Goal: Task Accomplishment & Management: Use online tool/utility

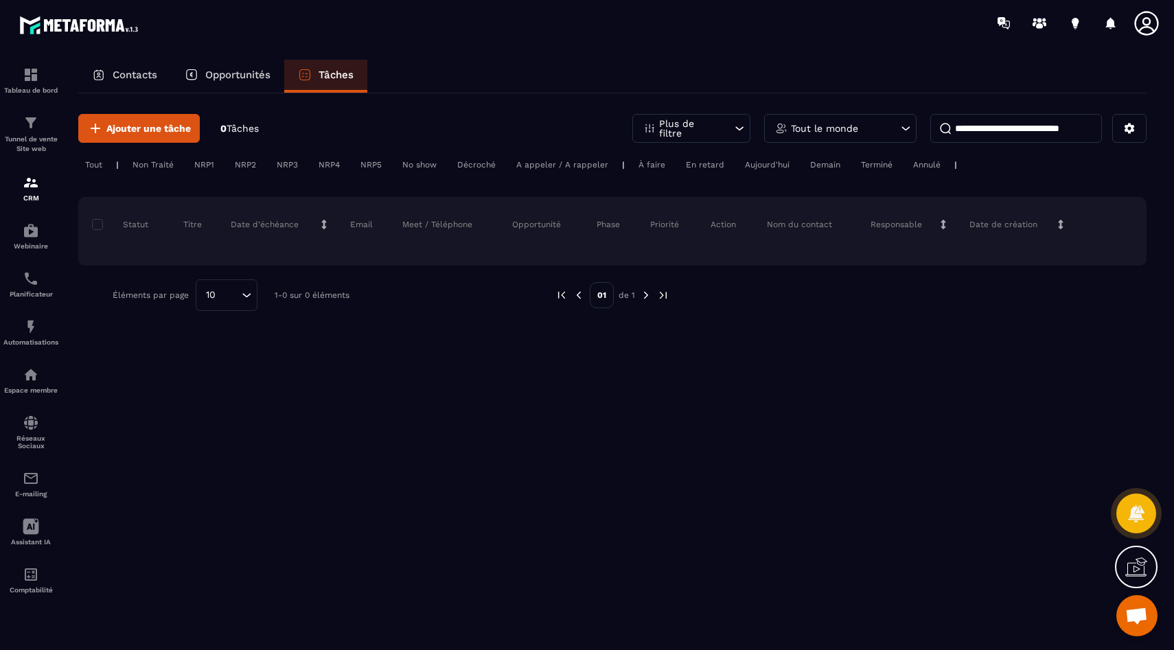
click at [146, 77] on p "Contacts" at bounding box center [135, 75] width 45 height 12
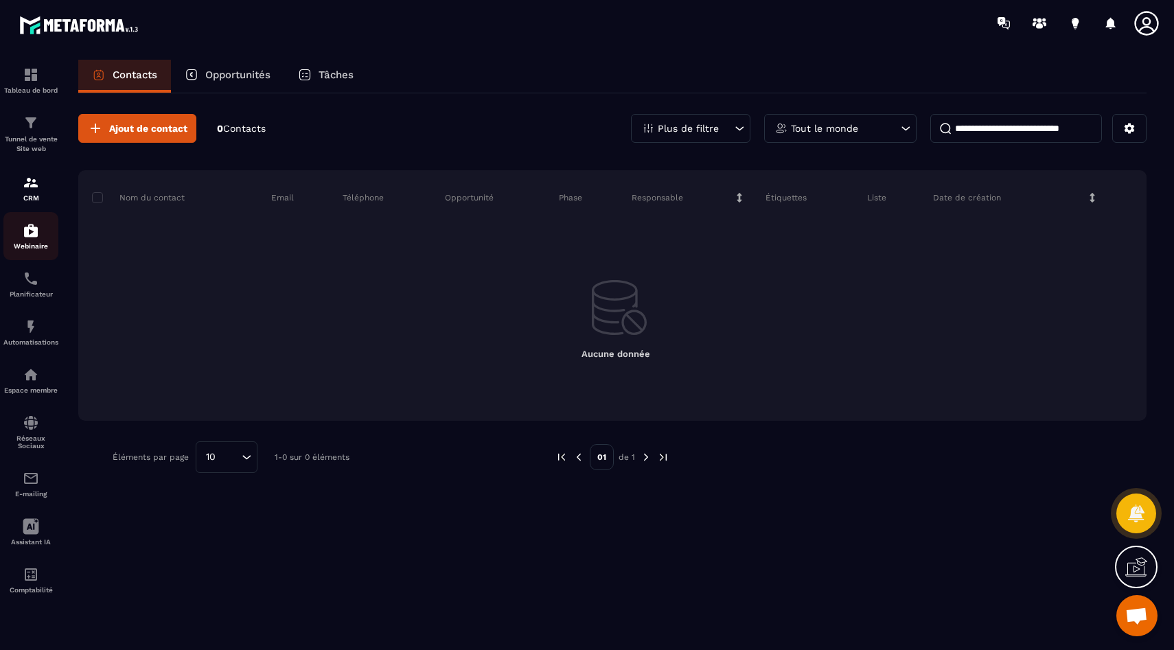
click at [34, 230] on img at bounding box center [31, 230] width 16 height 16
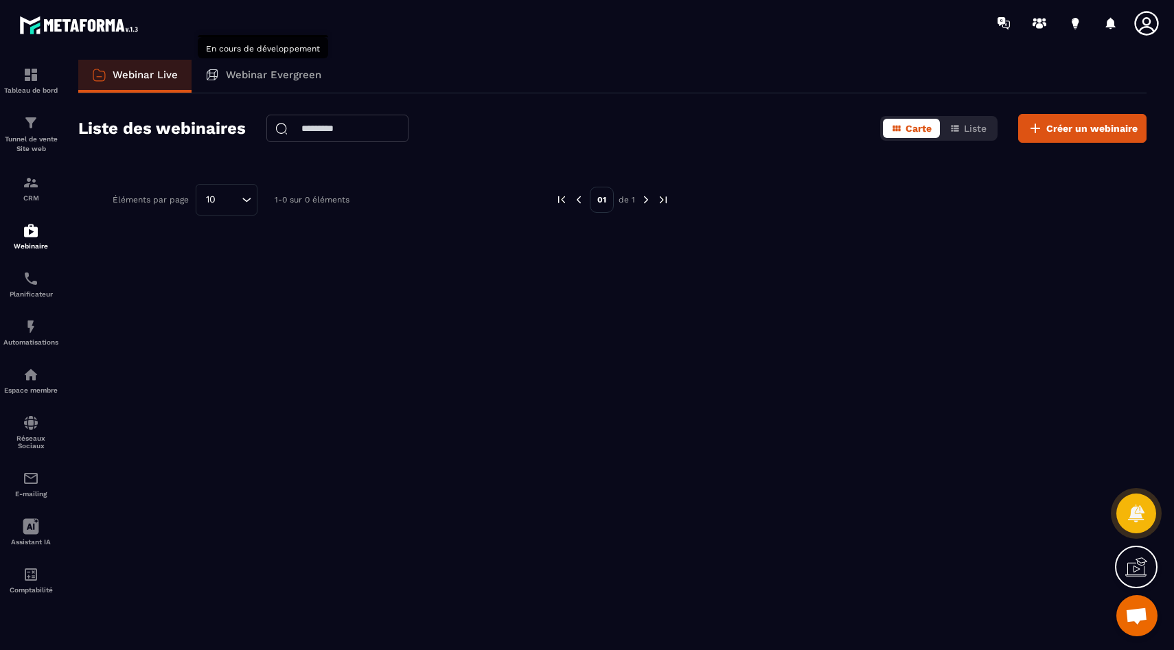
click at [240, 69] on p "Webinar Evergreen" at bounding box center [273, 75] width 95 height 12
click at [33, 287] on img at bounding box center [31, 278] width 16 height 16
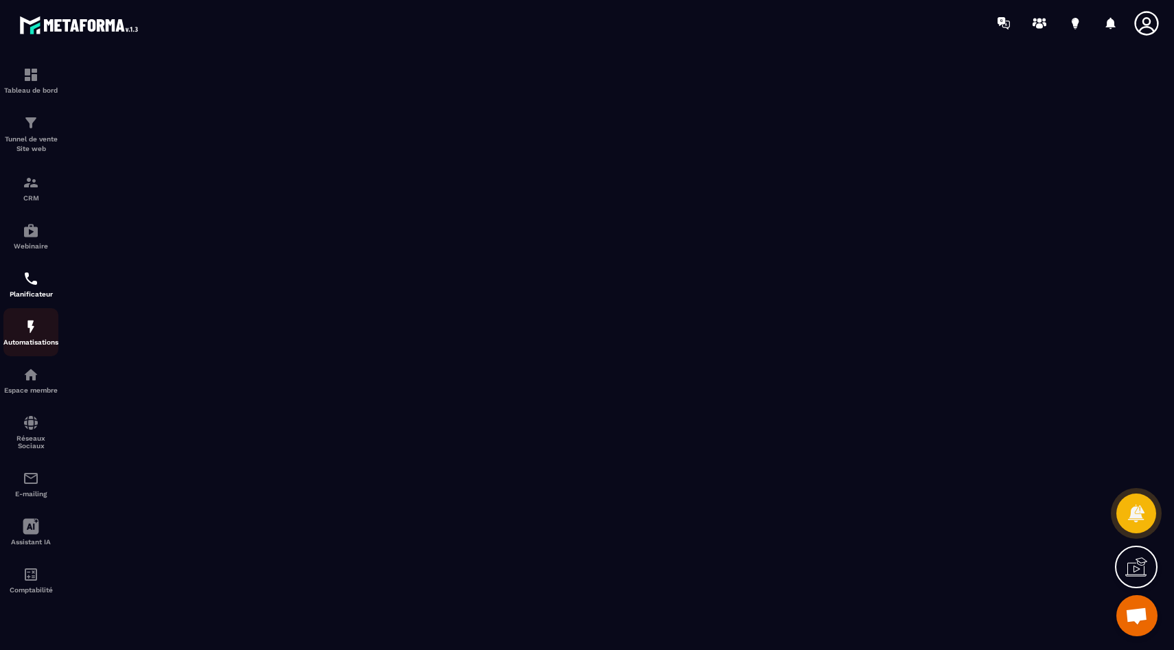
click at [32, 339] on div "Automatisations" at bounding box center [30, 332] width 55 height 27
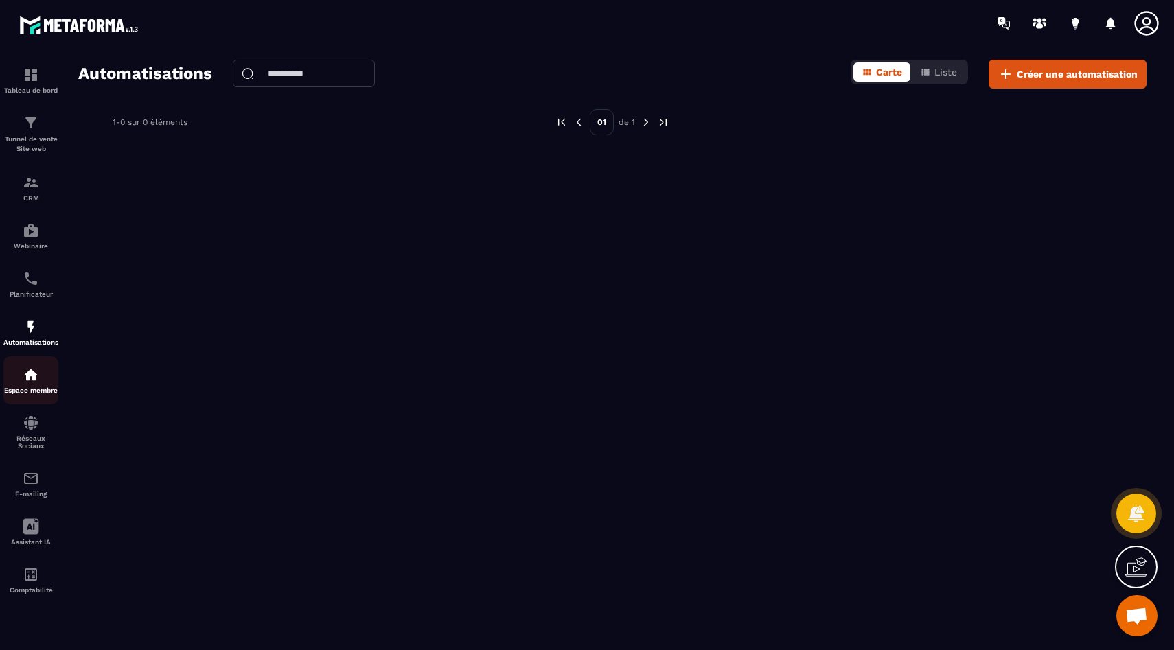
click at [33, 383] on img at bounding box center [31, 375] width 16 height 16
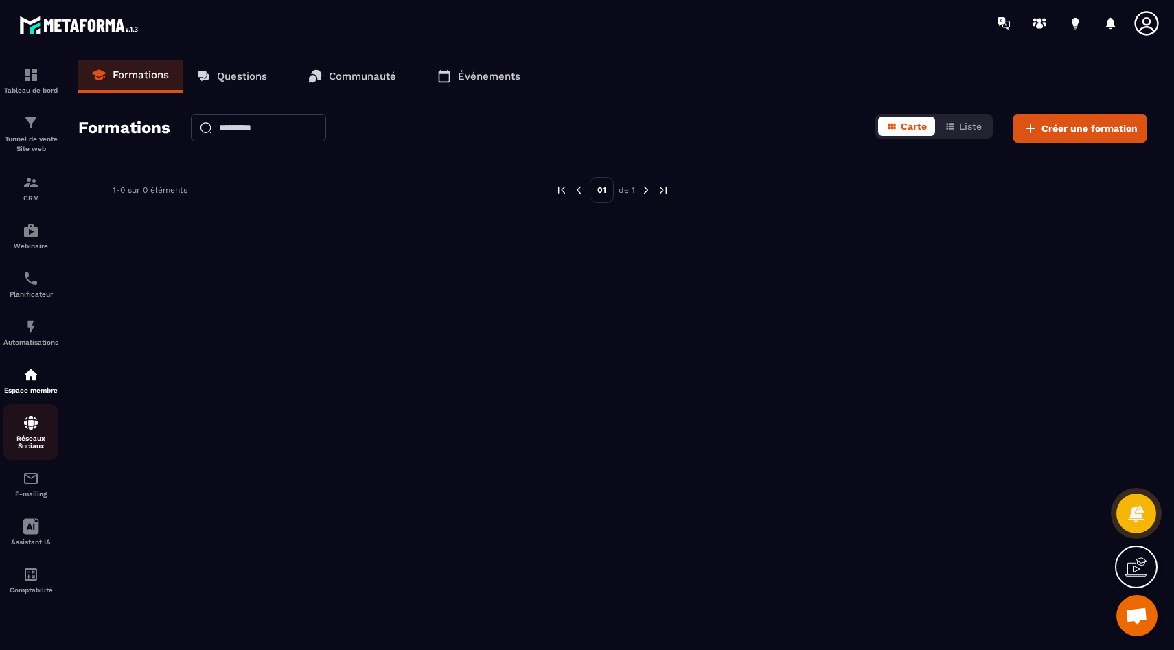
click at [32, 437] on div "Réseaux Sociaux" at bounding box center [30, 432] width 55 height 35
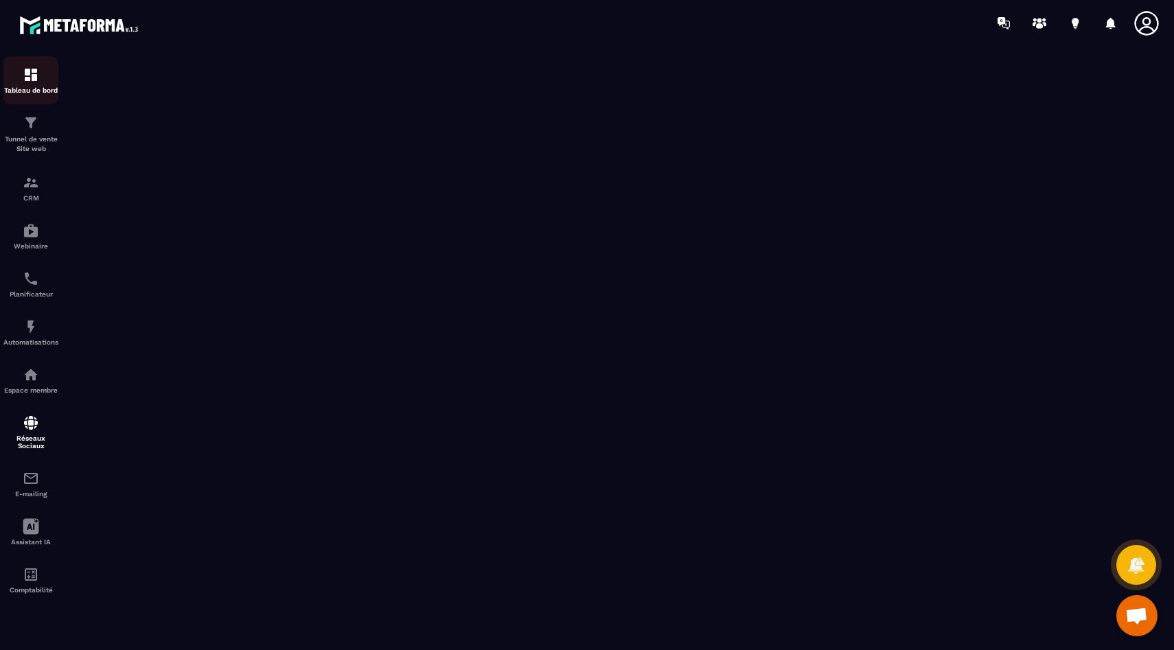
click at [36, 82] on img at bounding box center [31, 75] width 16 height 16
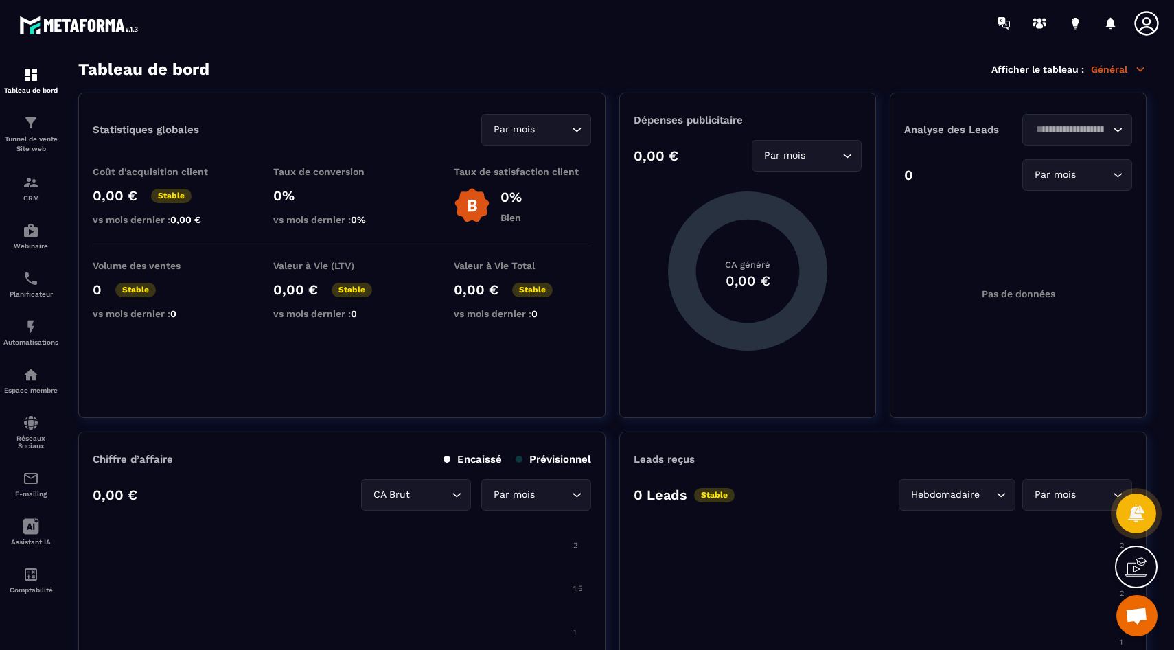
click at [71, 25] on img at bounding box center [81, 24] width 124 height 25
click at [108, 16] on img at bounding box center [81, 24] width 124 height 25
click at [1139, 566] on icon at bounding box center [1136, 567] width 22 height 22
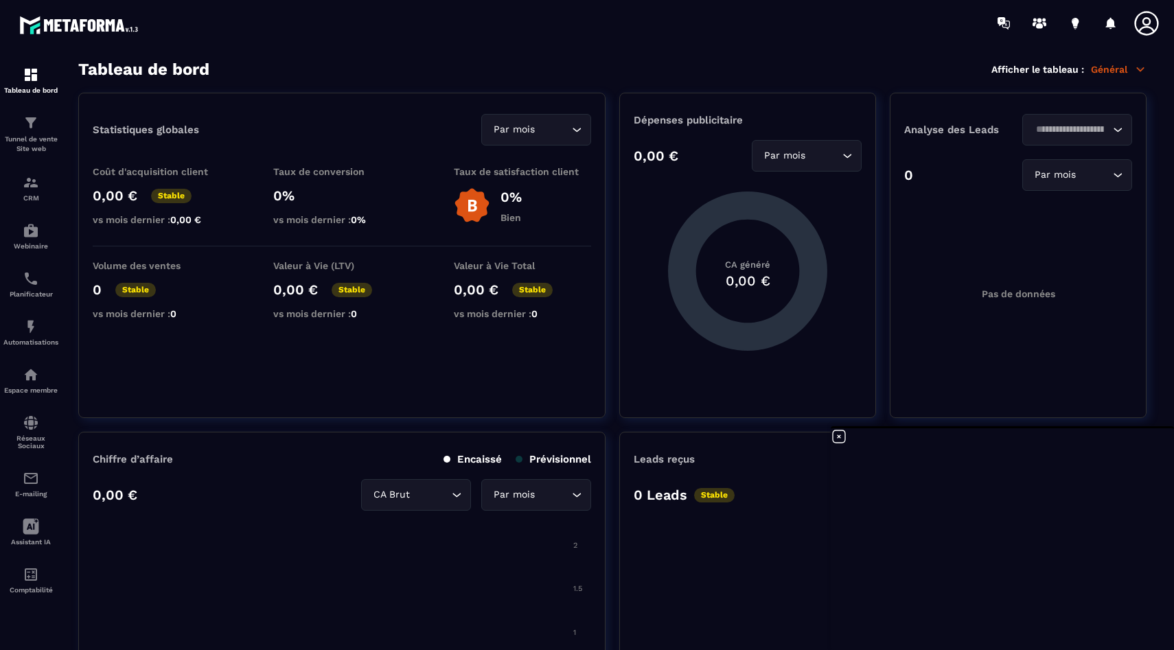
click at [841, 438] on icon at bounding box center [839, 436] width 16 height 16
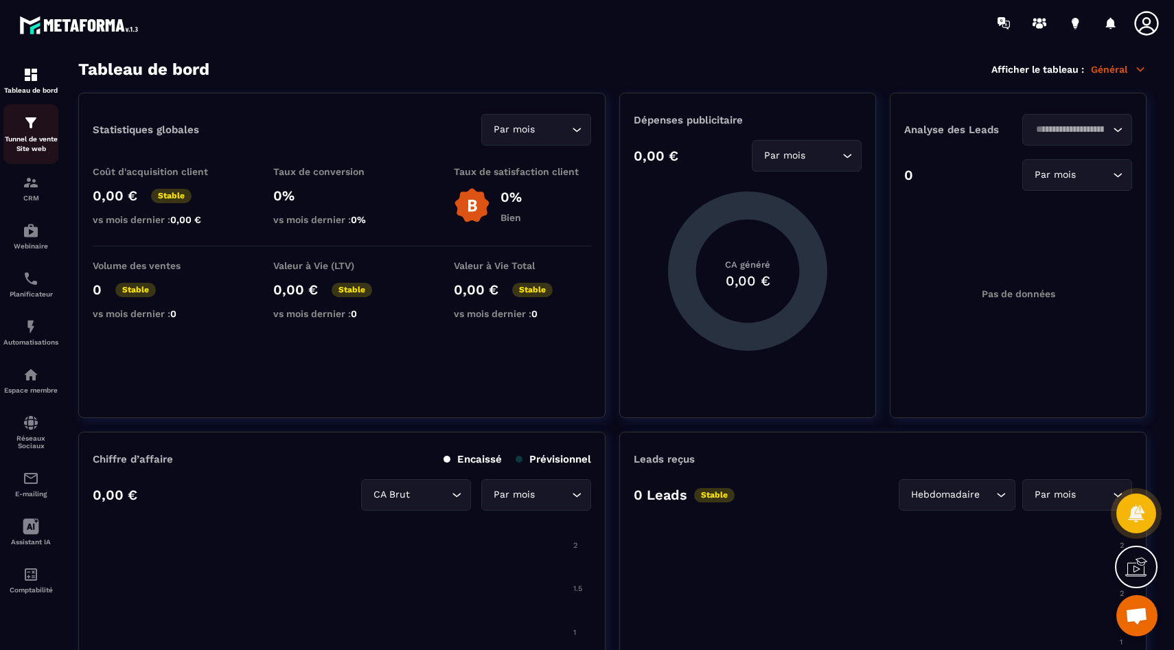
click at [34, 124] on img at bounding box center [31, 123] width 16 height 16
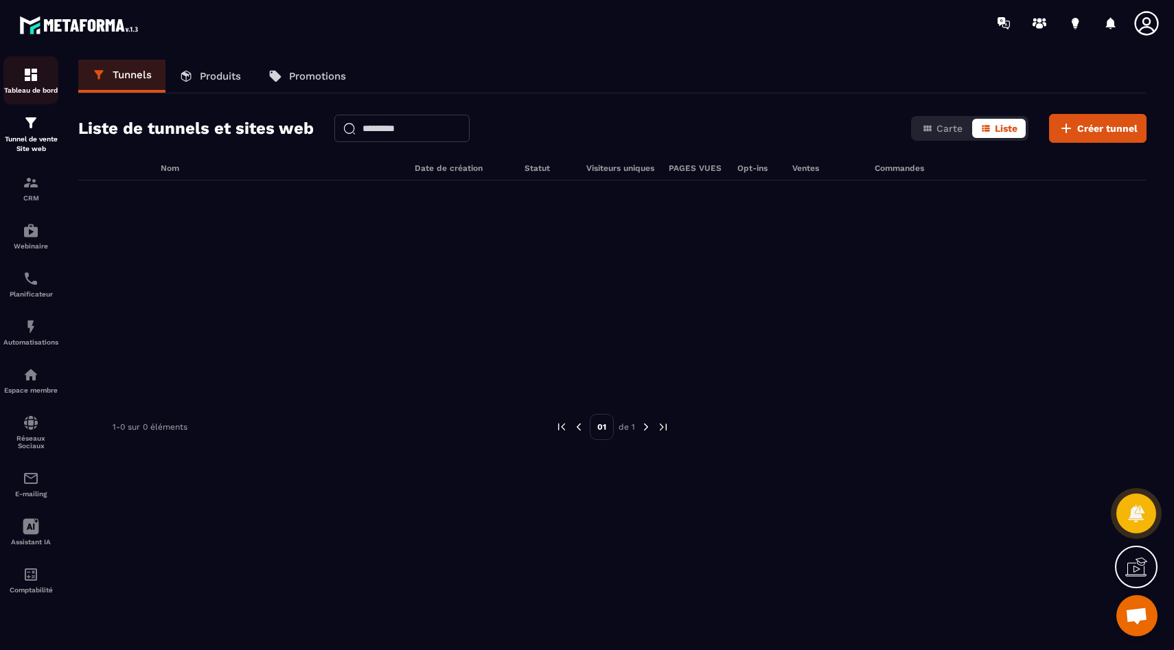
click at [35, 84] on div "Tableau de bord" at bounding box center [30, 80] width 55 height 27
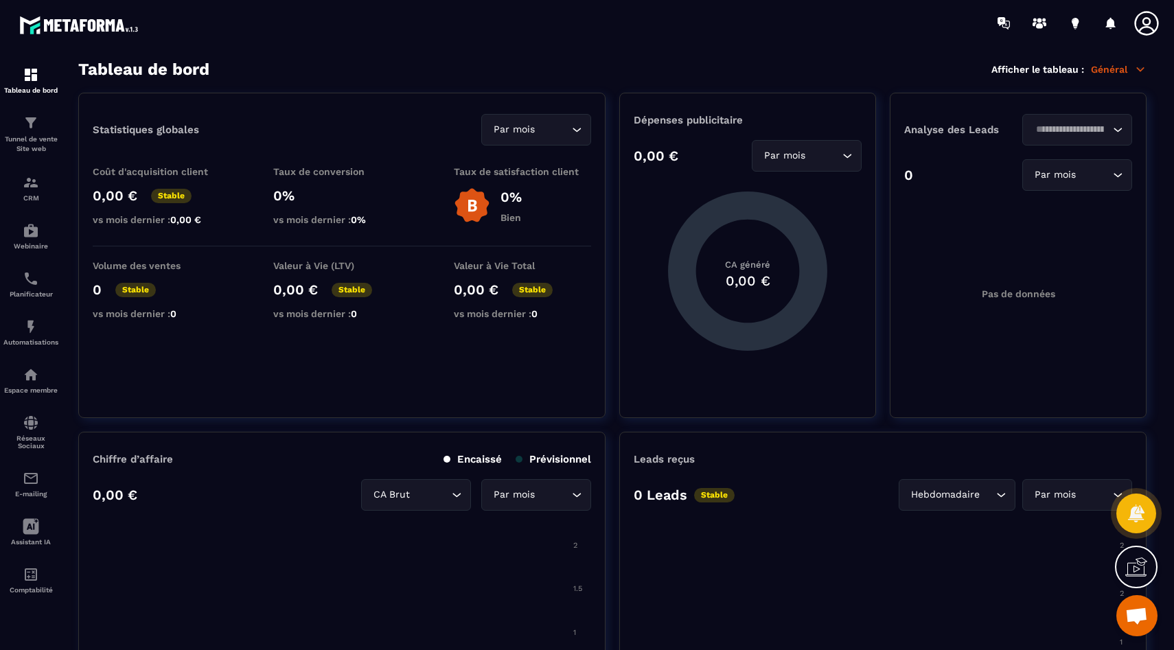
click at [1143, 73] on icon at bounding box center [1140, 69] width 12 height 12
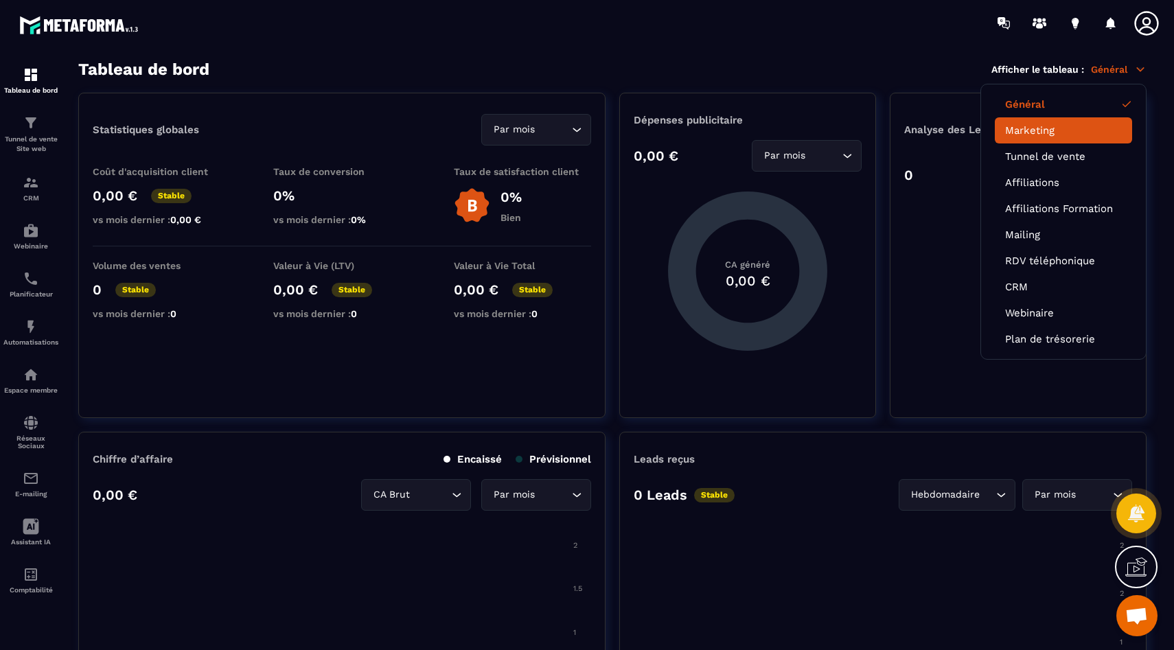
click at [1052, 130] on link "Marketing" at bounding box center [1063, 130] width 117 height 12
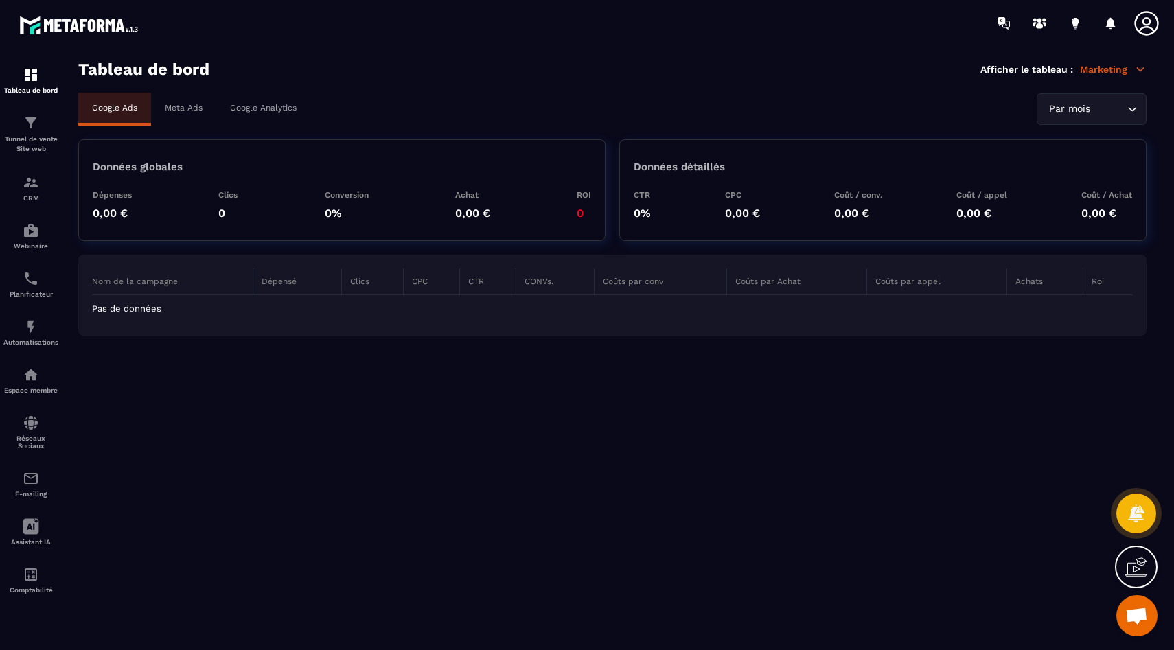
click at [1131, 564] on icon at bounding box center [1136, 567] width 22 height 22
click at [838, 435] on icon at bounding box center [839, 436] width 16 height 16
click at [36, 132] on div "Tunnel de vente Site web" at bounding box center [30, 134] width 55 height 39
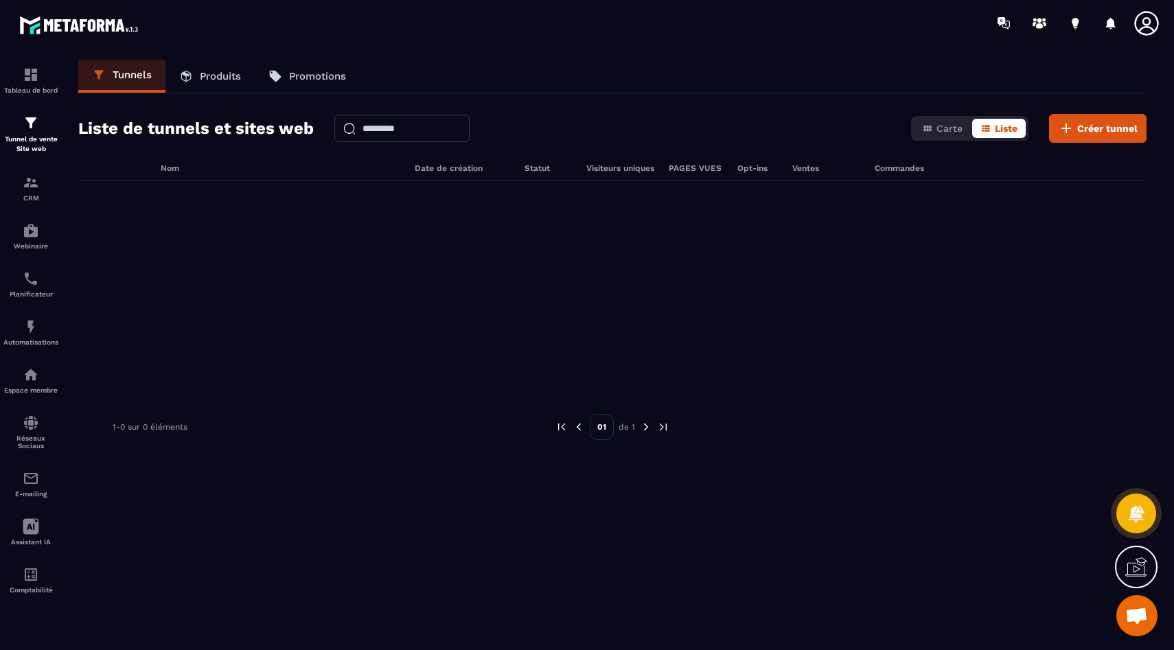
click at [1139, 572] on icon at bounding box center [1136, 567] width 22 height 22
click at [839, 435] on icon at bounding box center [839, 436] width 12 height 12
click at [219, 74] on p "Produits" at bounding box center [220, 76] width 41 height 12
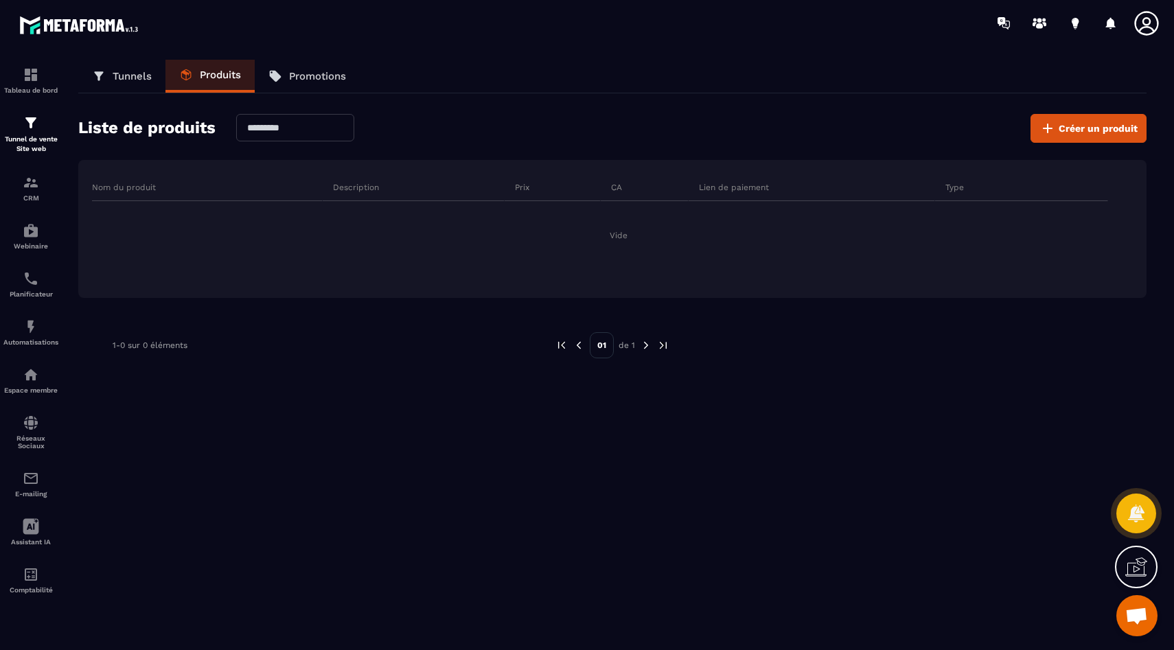
click at [302, 78] on p "Promotions" at bounding box center [317, 76] width 57 height 12
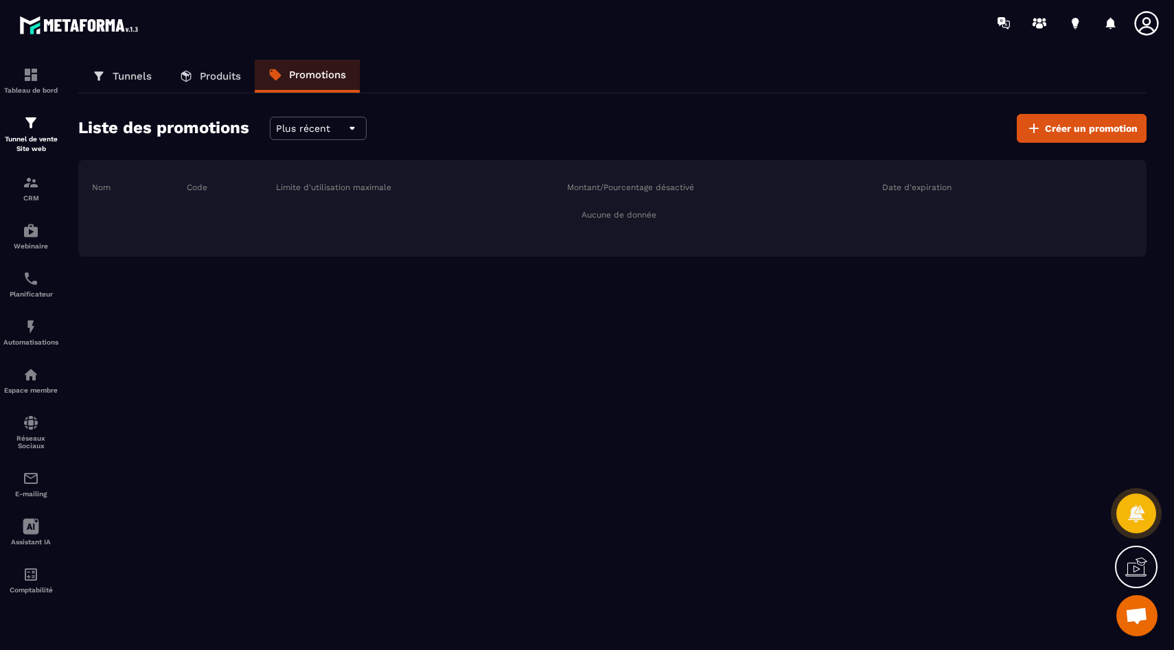
click at [229, 71] on p "Produits" at bounding box center [220, 76] width 41 height 12
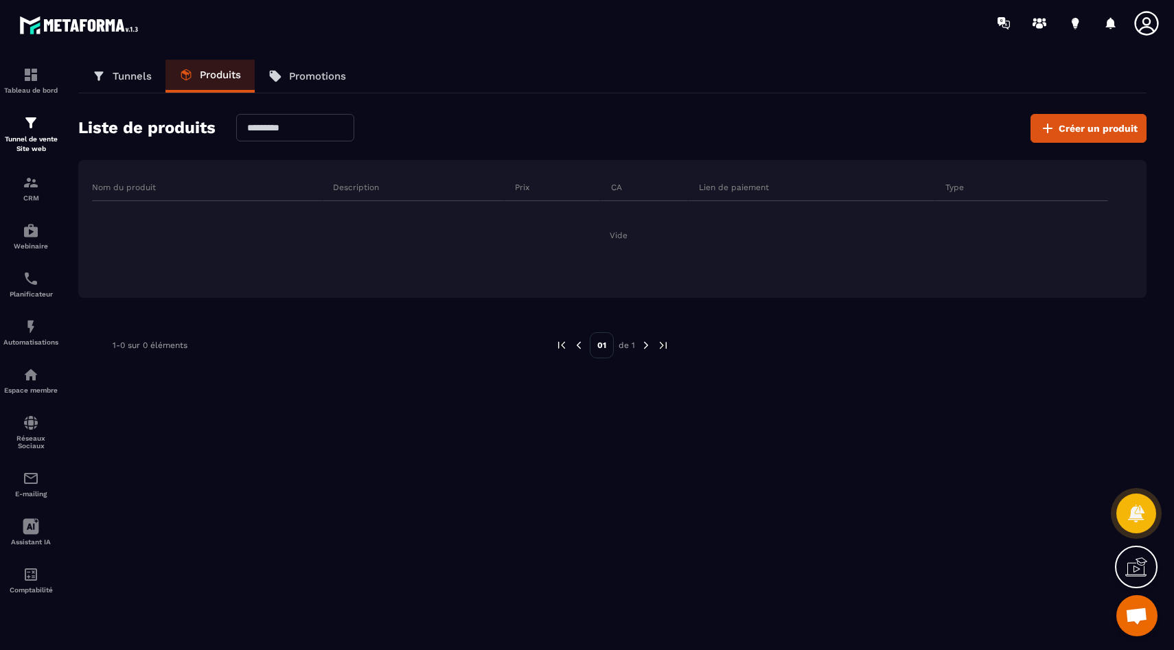
click at [146, 74] on p "Tunnels" at bounding box center [132, 76] width 39 height 12
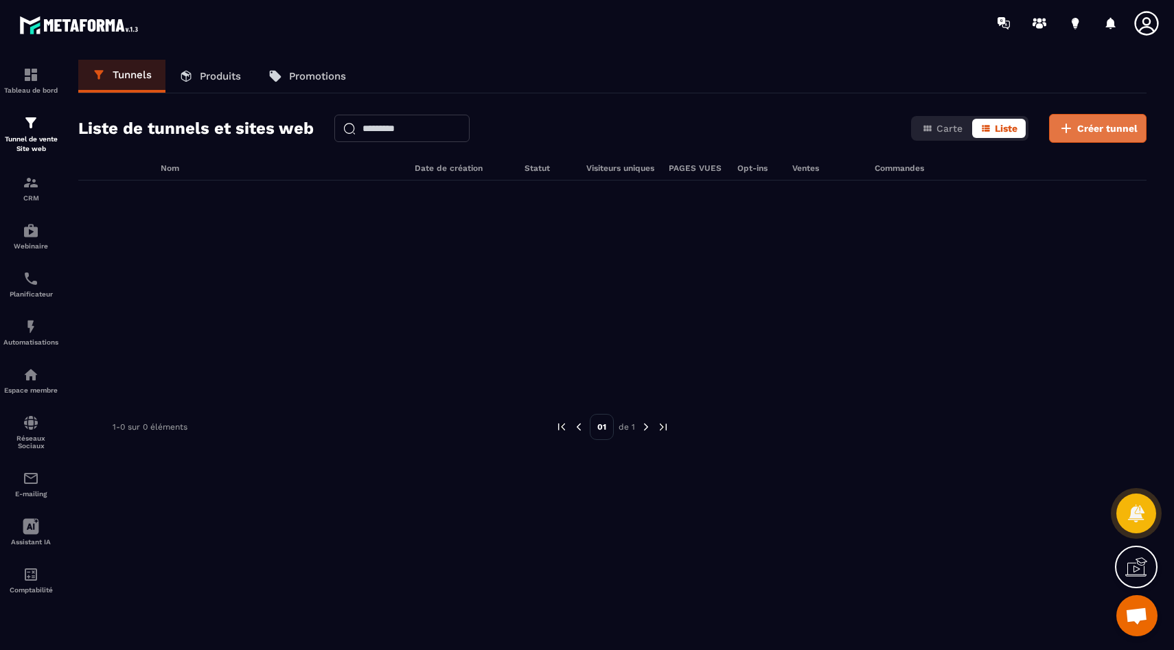
click at [1111, 126] on span "Créer tunnel" at bounding box center [1107, 129] width 60 height 14
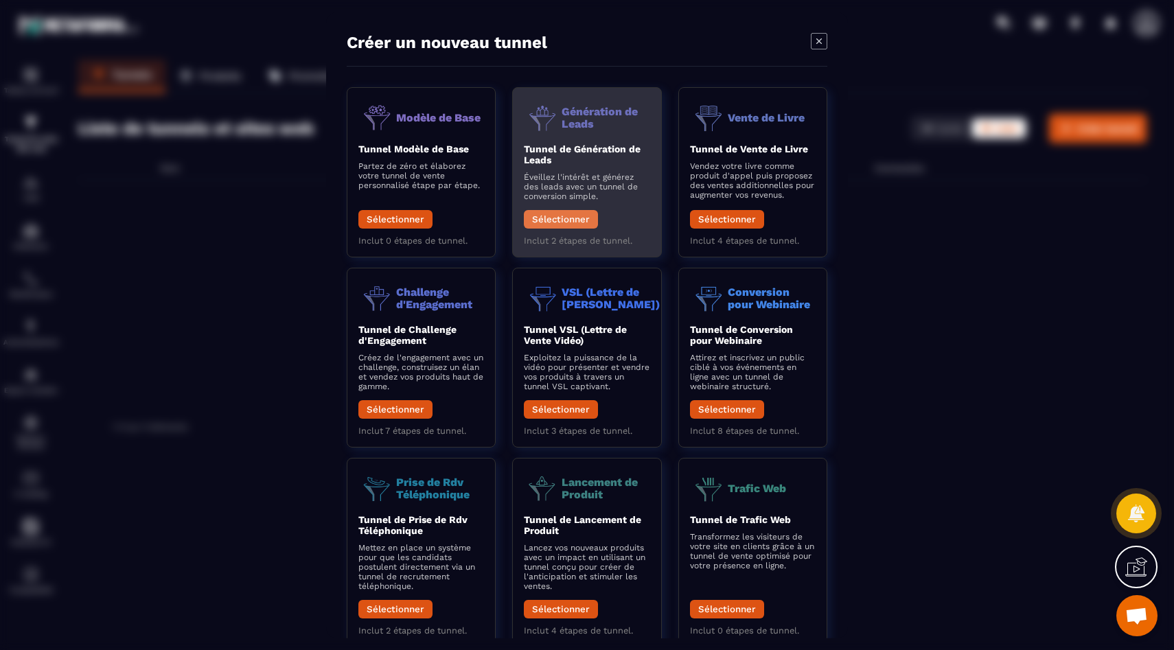
click at [553, 221] on button "Sélectionner" at bounding box center [561, 218] width 74 height 19
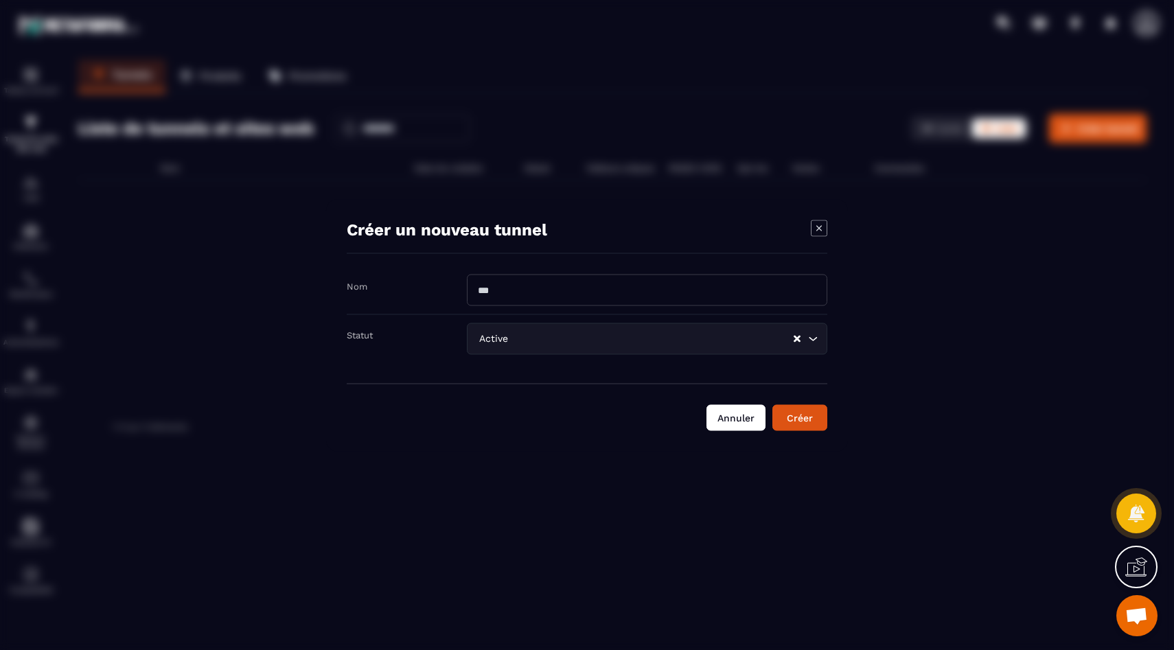
click at [730, 417] on button "Annuler" at bounding box center [735, 417] width 59 height 26
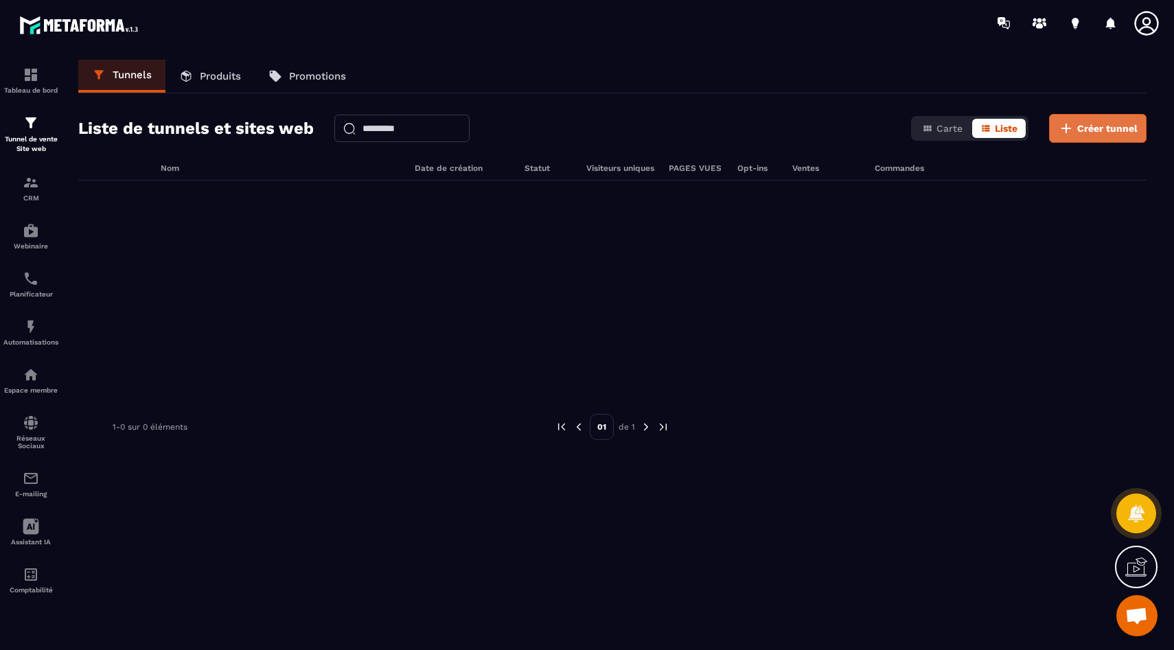
click at [1079, 133] on span "Créer tunnel" at bounding box center [1107, 129] width 60 height 14
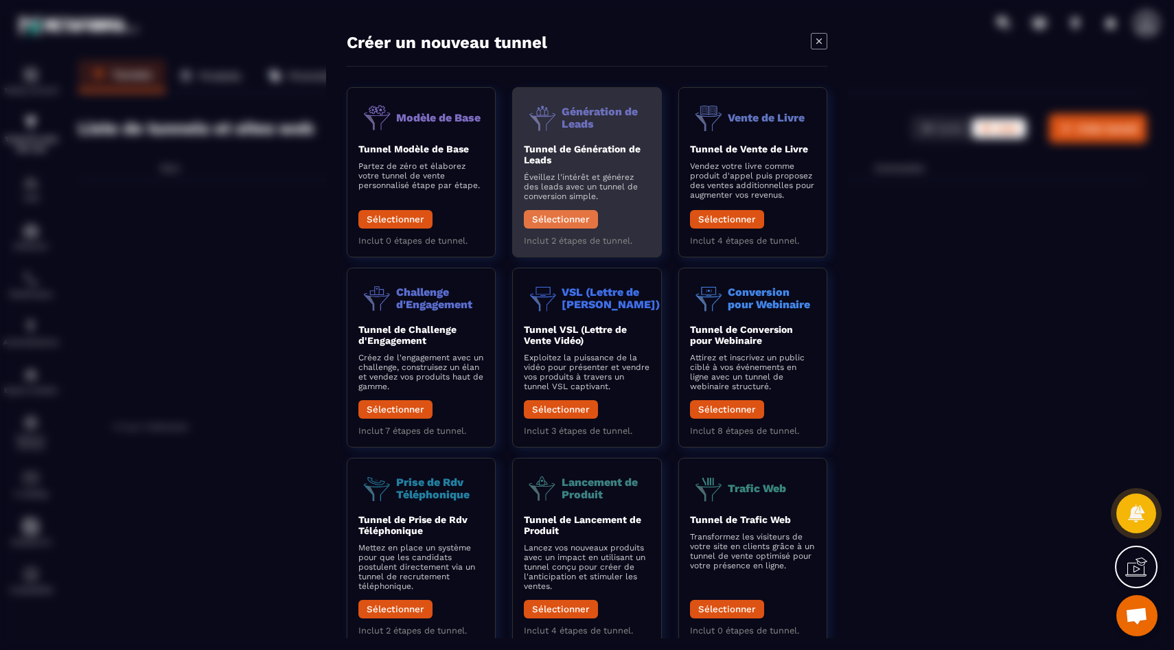
click at [564, 218] on button "Sélectionner" at bounding box center [561, 218] width 74 height 19
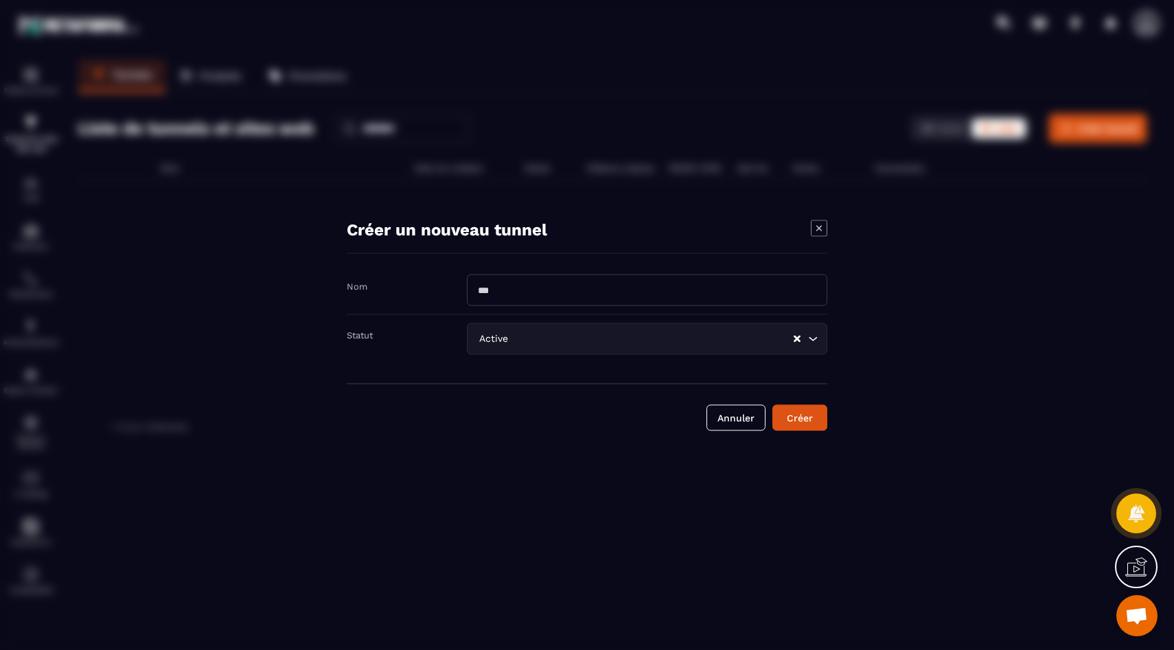
click at [497, 297] on input "Modal window" at bounding box center [647, 290] width 360 height 32
type input "*****"
click at [815, 339] on icon "Search for option" at bounding box center [813, 339] width 14 height 14
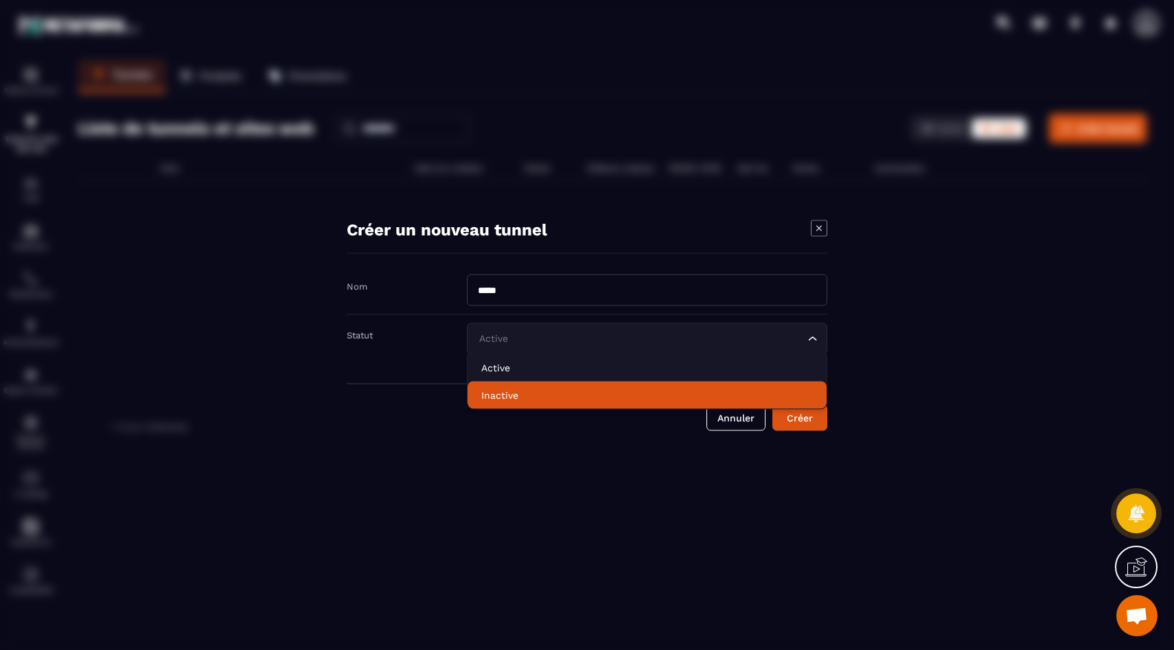
click at [710, 399] on p "Inactive" at bounding box center [647, 395] width 332 height 14
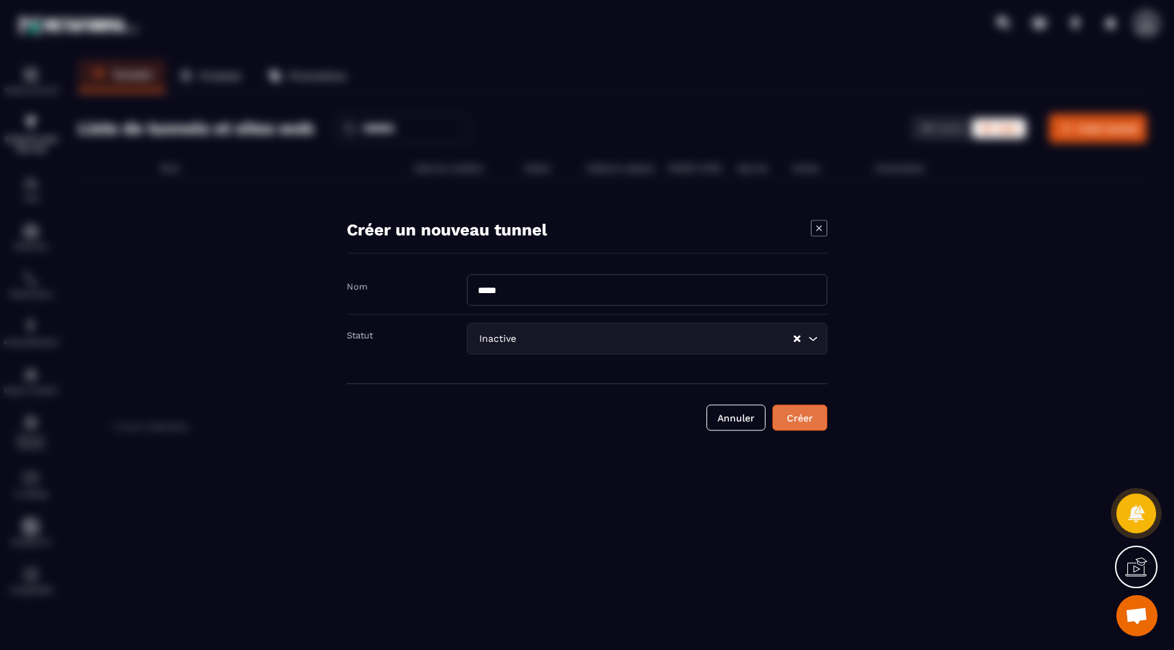
click at [807, 422] on div "Créer" at bounding box center [799, 417] width 37 height 14
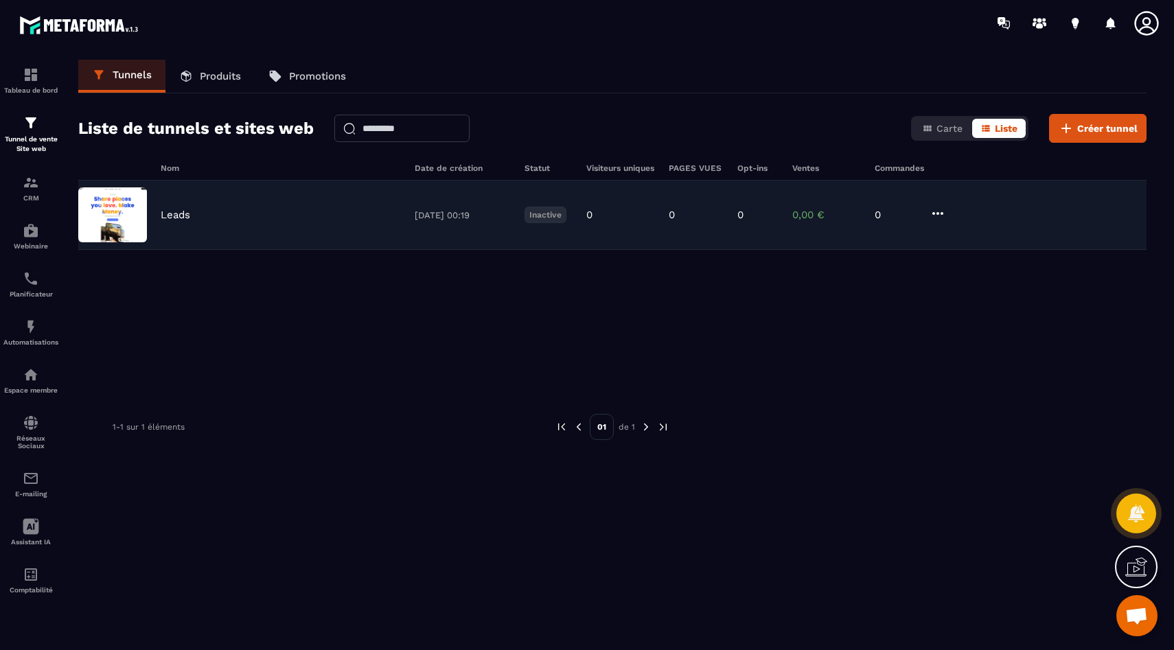
click at [135, 212] on img at bounding box center [112, 214] width 69 height 55
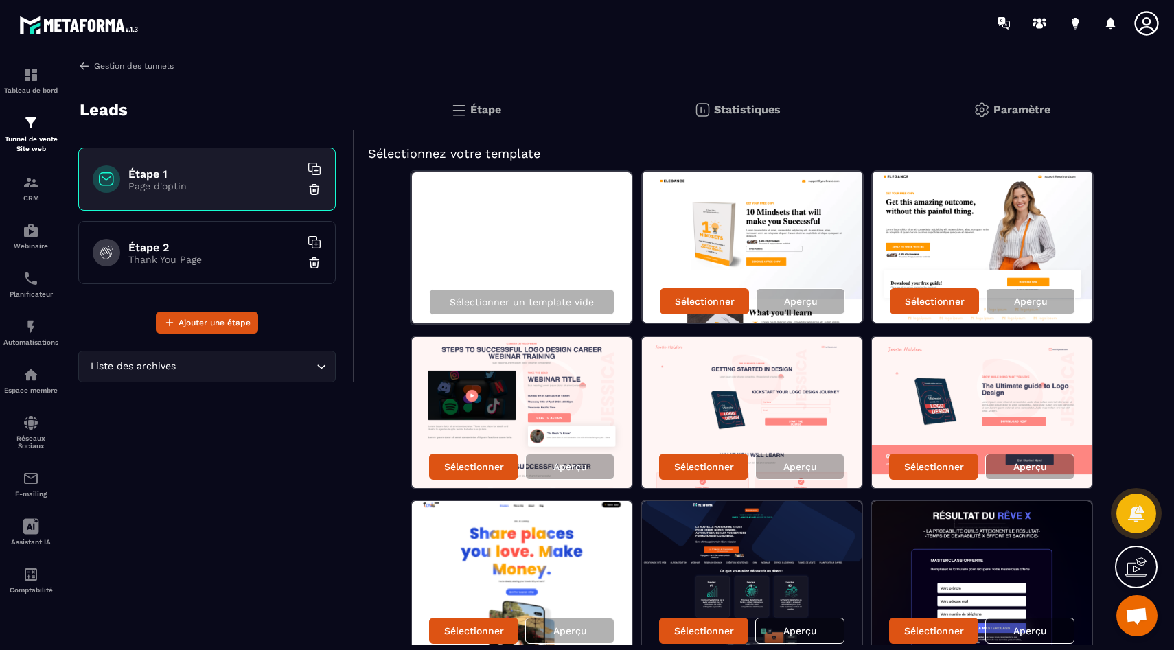
click at [152, 67] on link "Gestion des tunnels" at bounding box center [125, 66] width 95 height 12
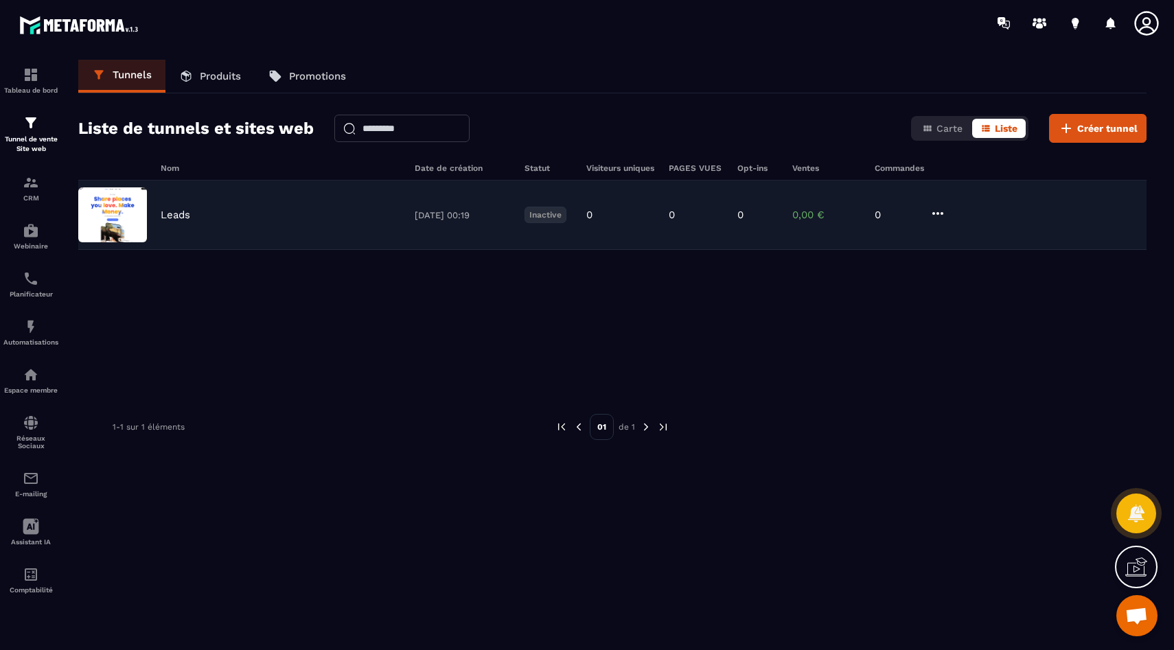
click at [938, 210] on icon at bounding box center [937, 213] width 16 height 16
click at [988, 242] on button "Modifier" at bounding box center [990, 241] width 110 height 25
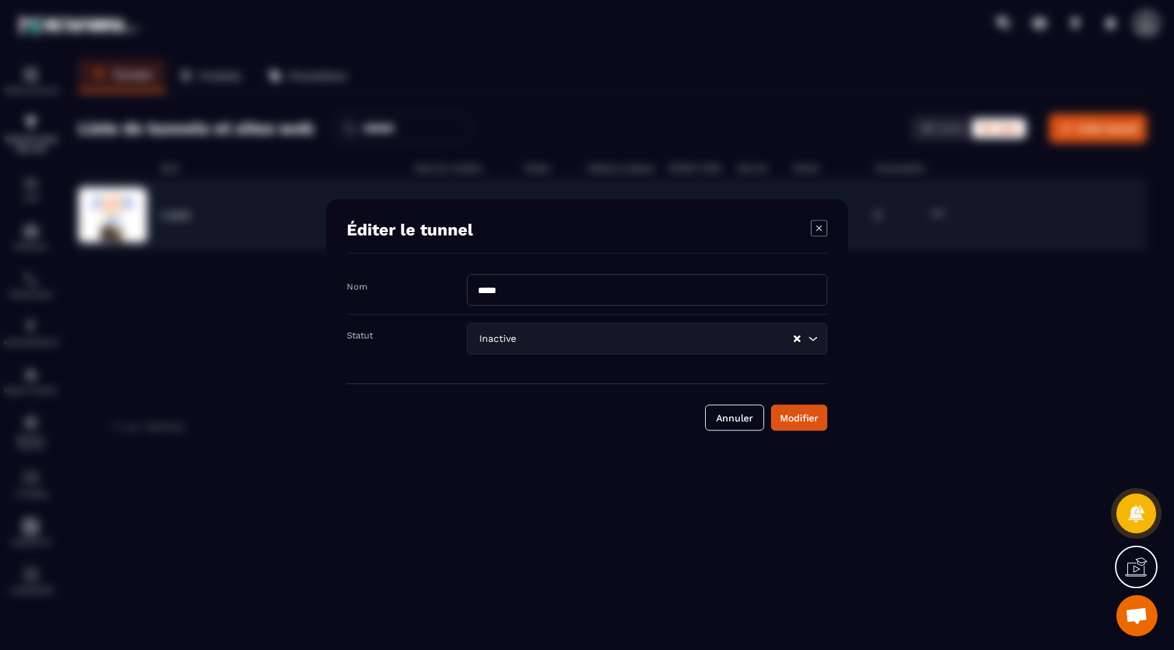
click at [543, 290] on input "*****" at bounding box center [647, 290] width 360 height 32
type input "*"
type input "**********"
click at [808, 423] on div "Modifier" at bounding box center [799, 417] width 38 height 14
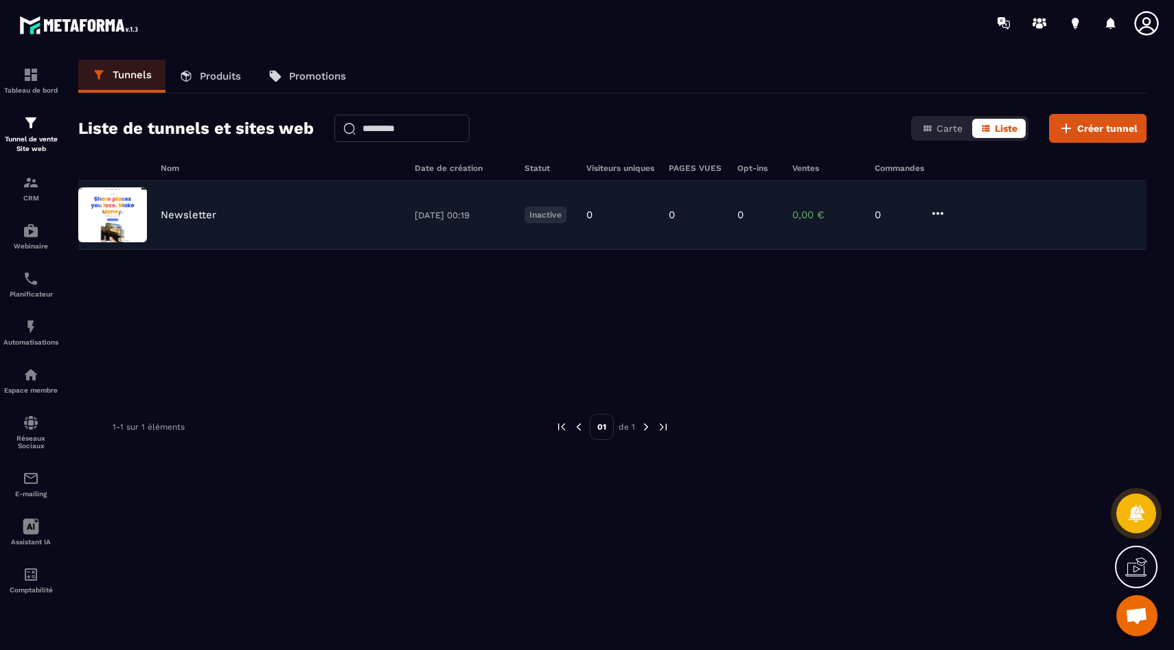
click at [938, 216] on icon at bounding box center [937, 213] width 16 height 16
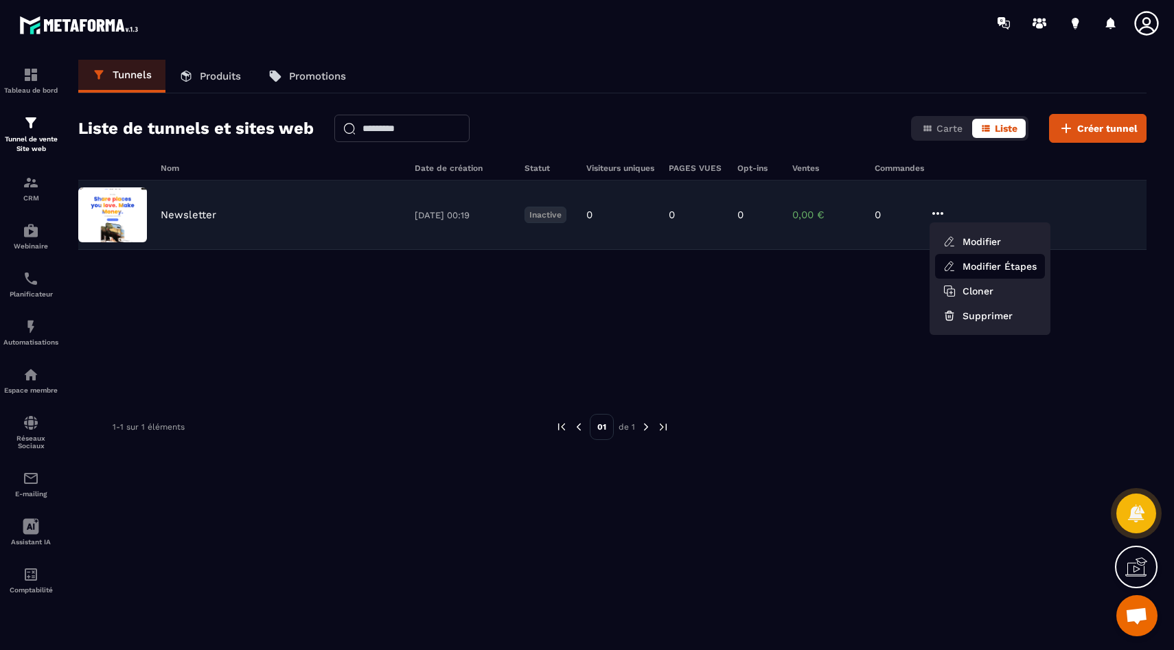
click at [984, 269] on link "Modifier Étapes" at bounding box center [990, 266] width 110 height 25
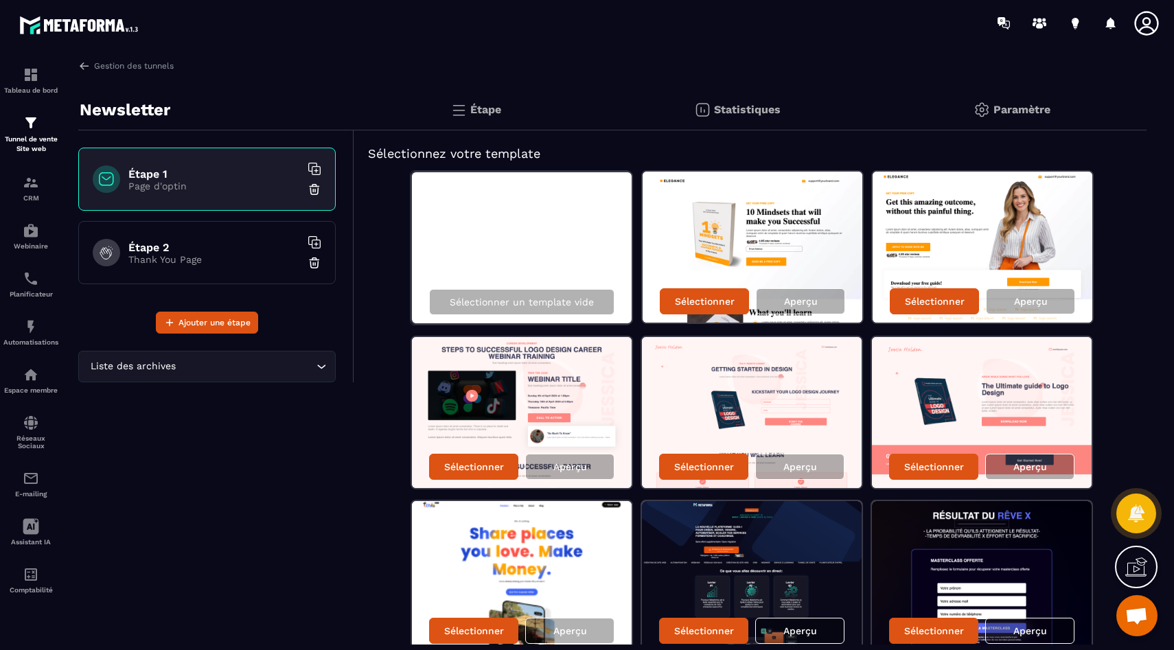
click at [166, 251] on h6 "Étape 2" at bounding box center [214, 247] width 172 height 13
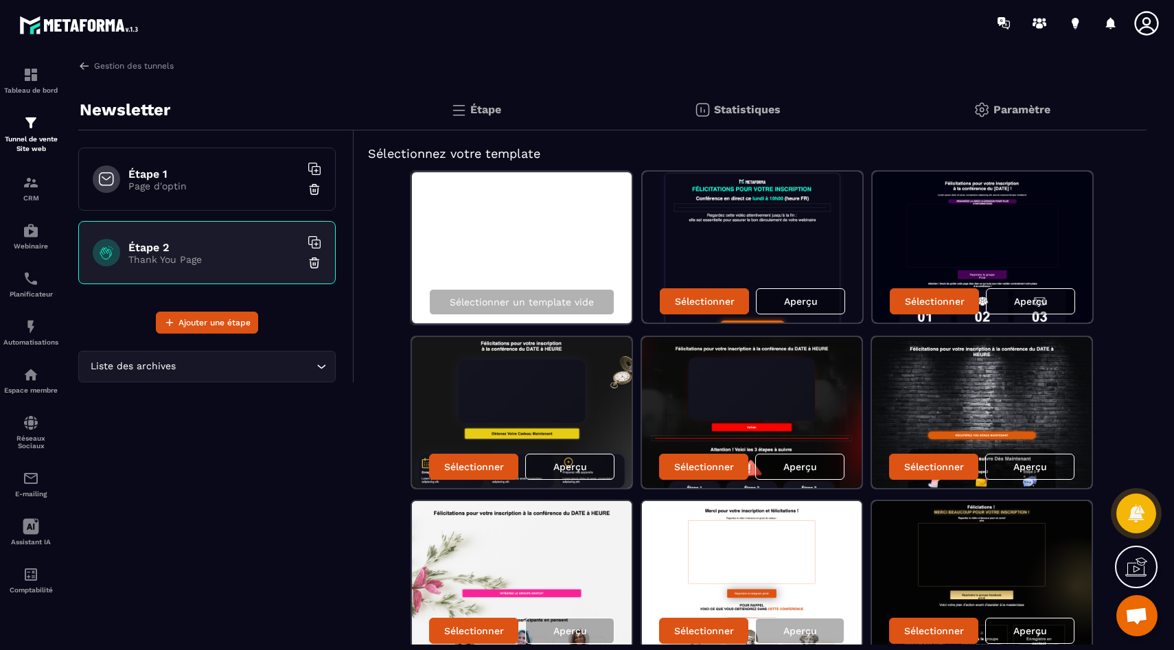
click at [184, 198] on div "Étape 1 Page d'optin" at bounding box center [206, 179] width 257 height 63
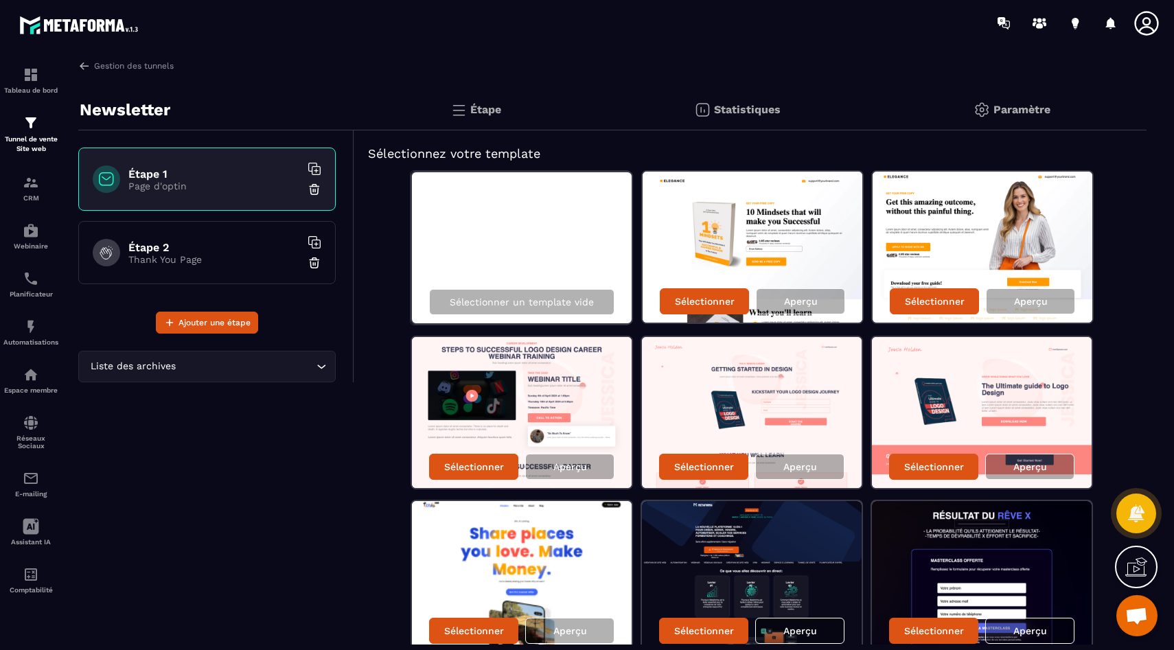
click at [184, 244] on h6 "Étape 2" at bounding box center [214, 247] width 172 height 13
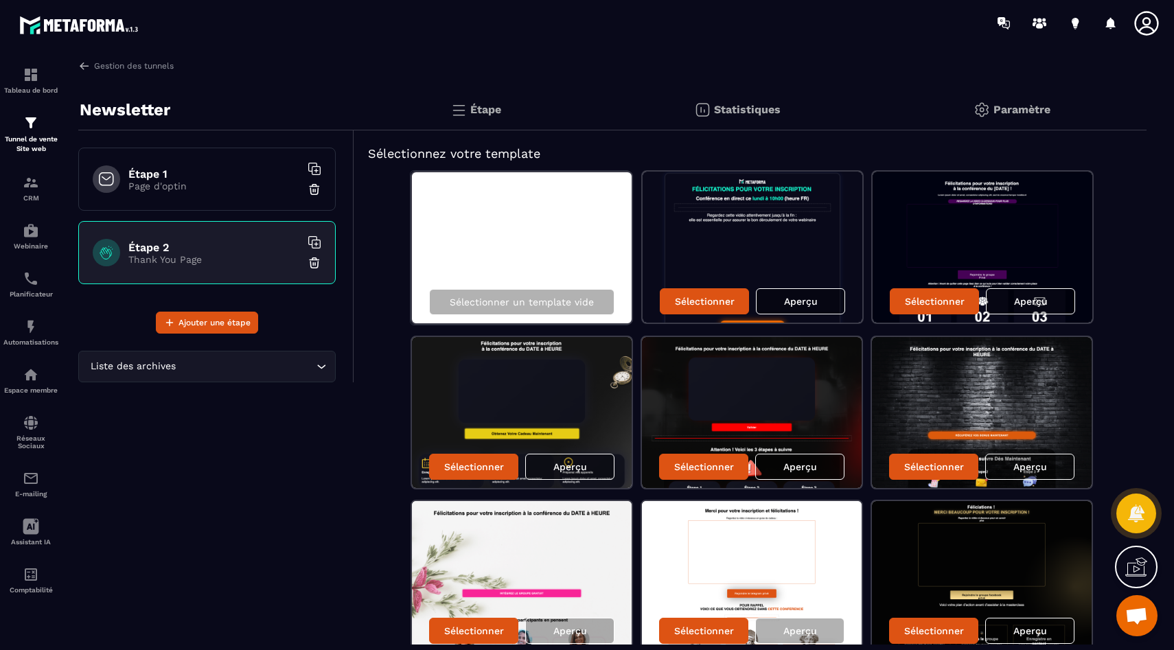
click at [201, 184] on p "Page d'optin" at bounding box center [214, 186] width 172 height 11
